Goal: Transaction & Acquisition: Purchase product/service

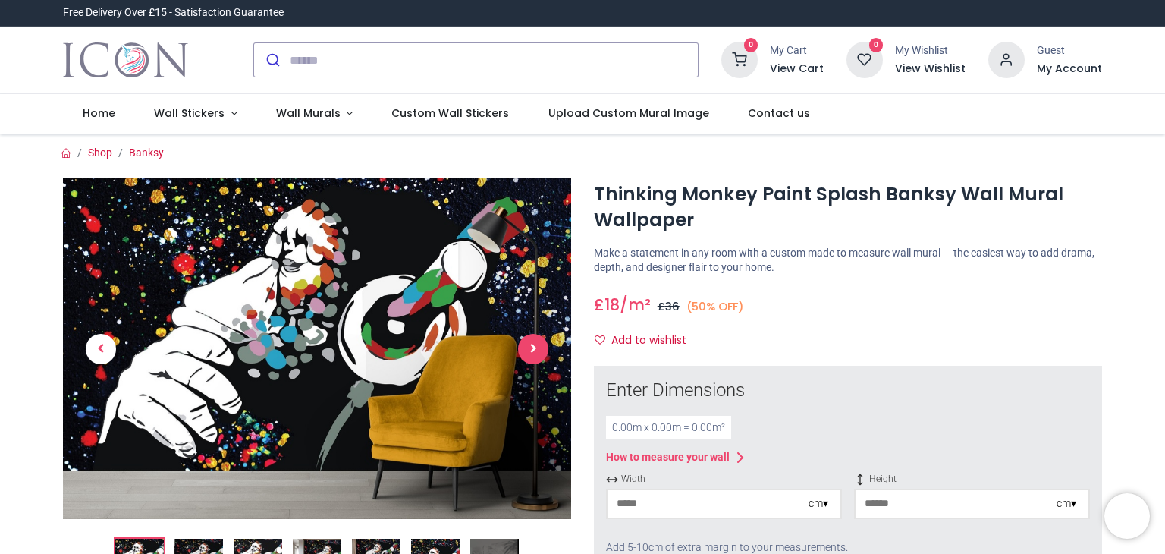
click at [534, 352] on span "Next" at bounding box center [533, 349] width 30 height 30
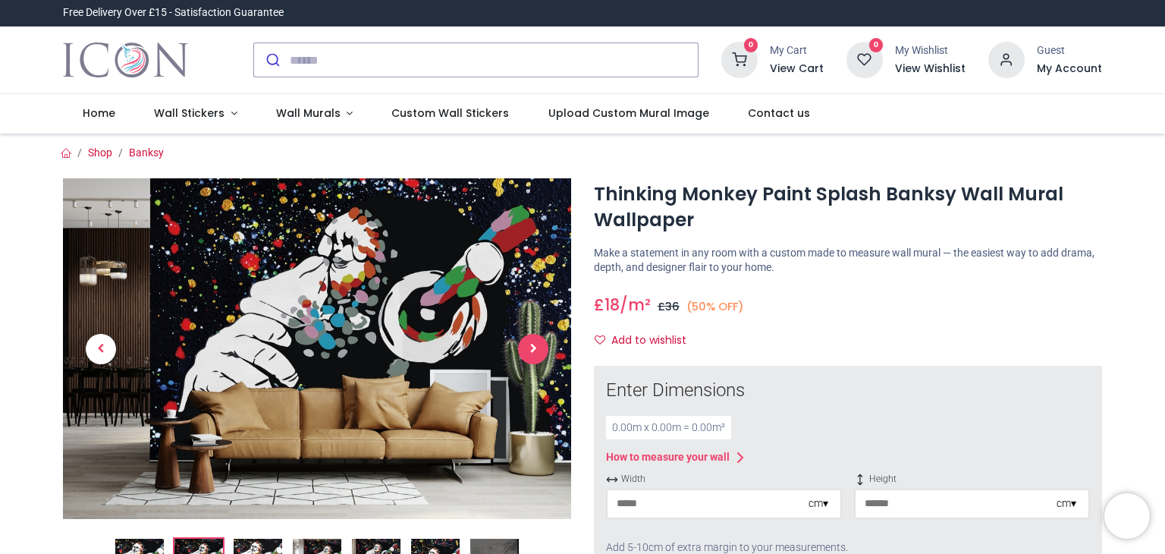
click at [534, 352] on span "Next" at bounding box center [533, 349] width 30 height 30
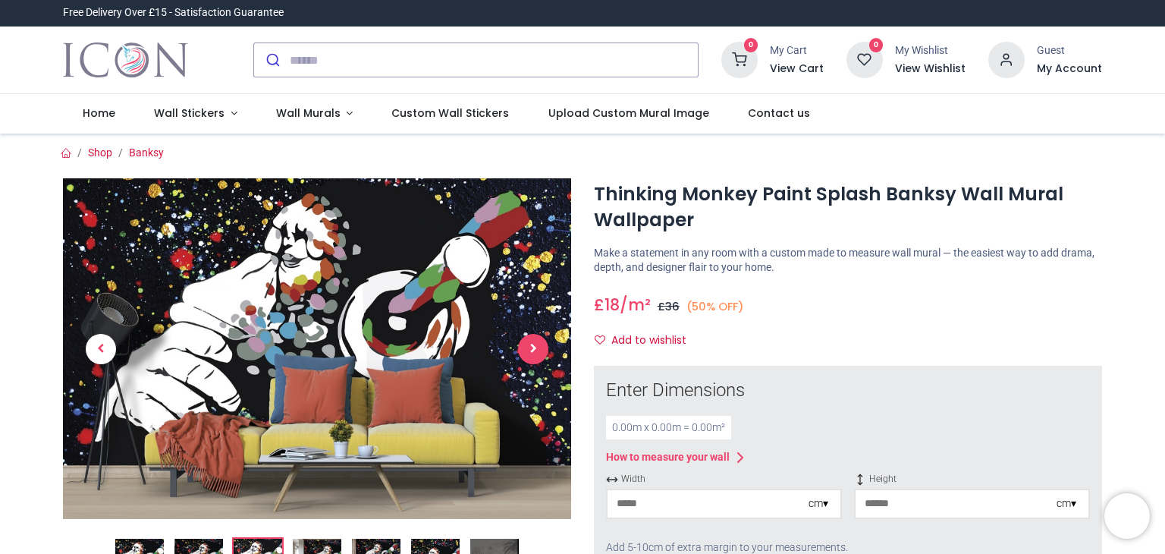
click at [534, 352] on span "Next" at bounding box center [533, 349] width 30 height 30
